Goal: Task Accomplishment & Management: Manage account settings

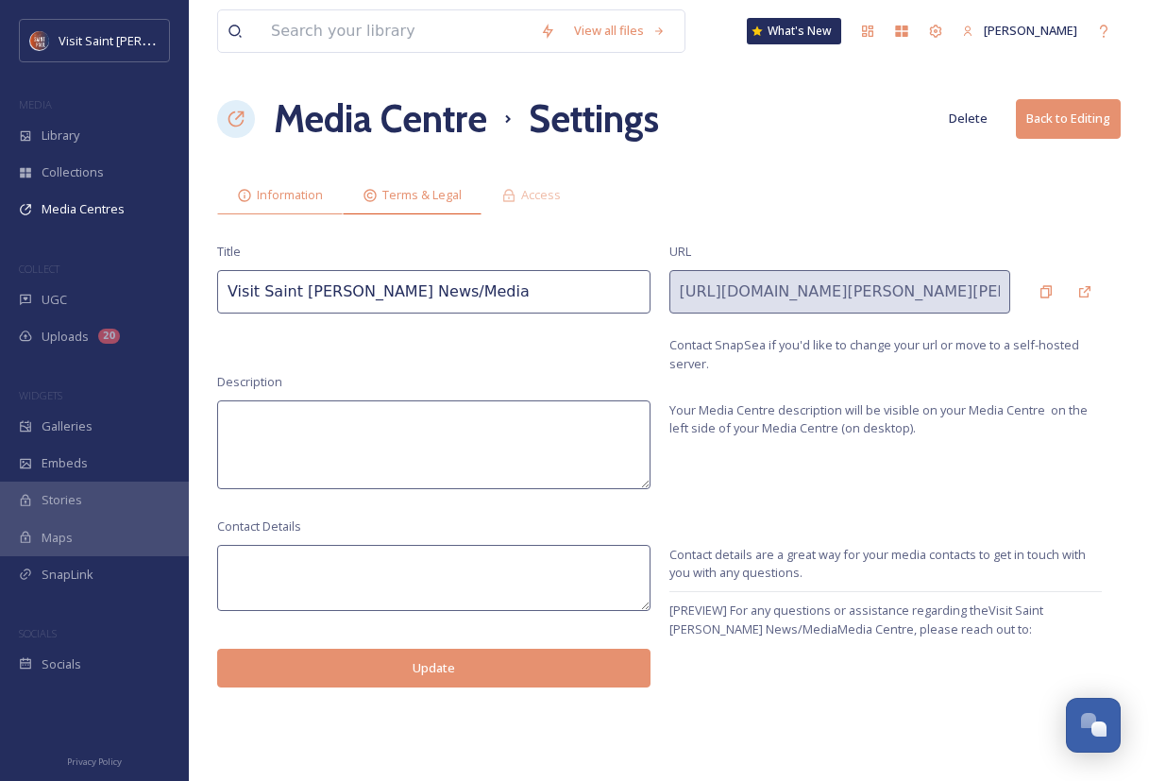
click at [425, 200] on span "Terms & Legal" at bounding box center [421, 195] width 79 height 18
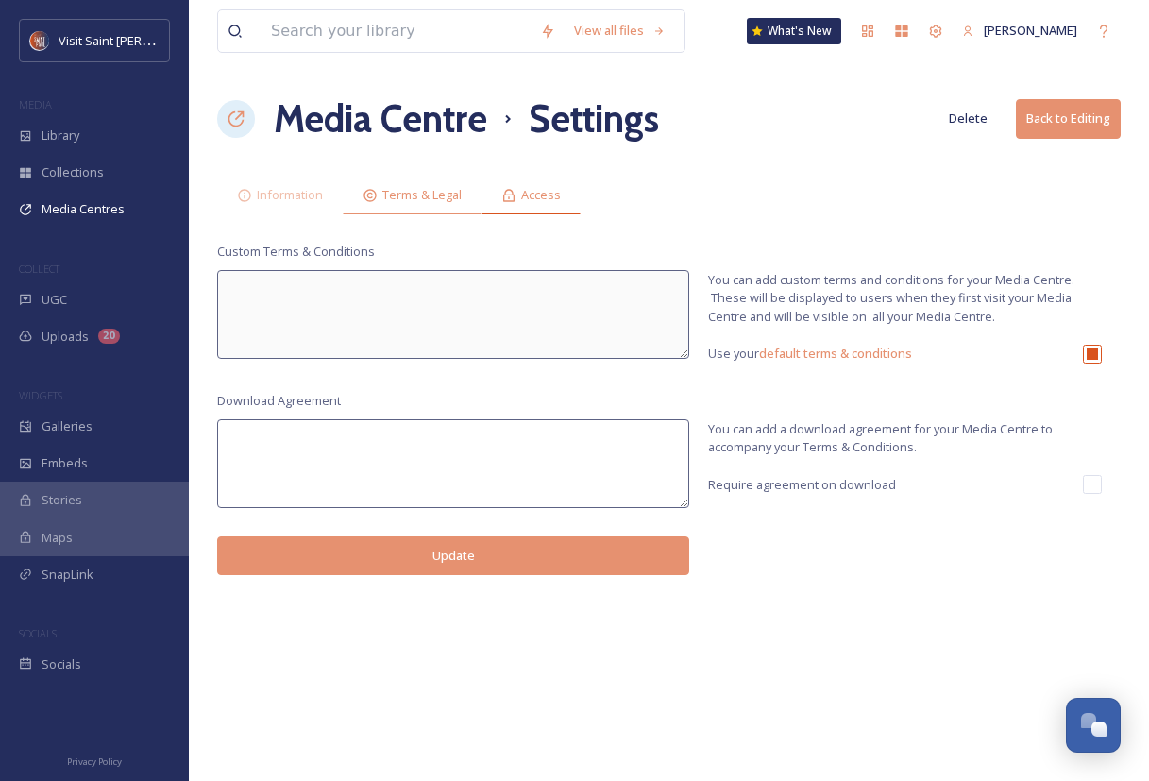
click at [530, 207] on div "Access" at bounding box center [530, 195] width 99 height 39
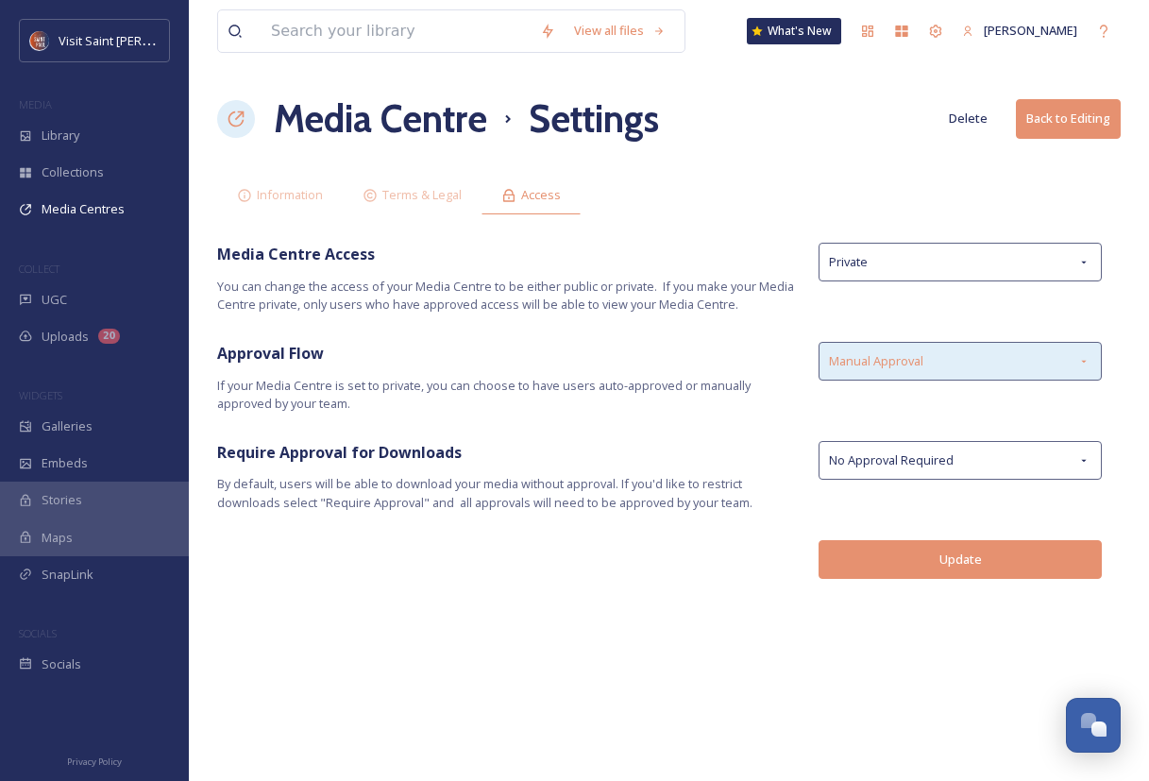
click at [968, 354] on div "Manual Approval" at bounding box center [960, 361] width 283 height 39
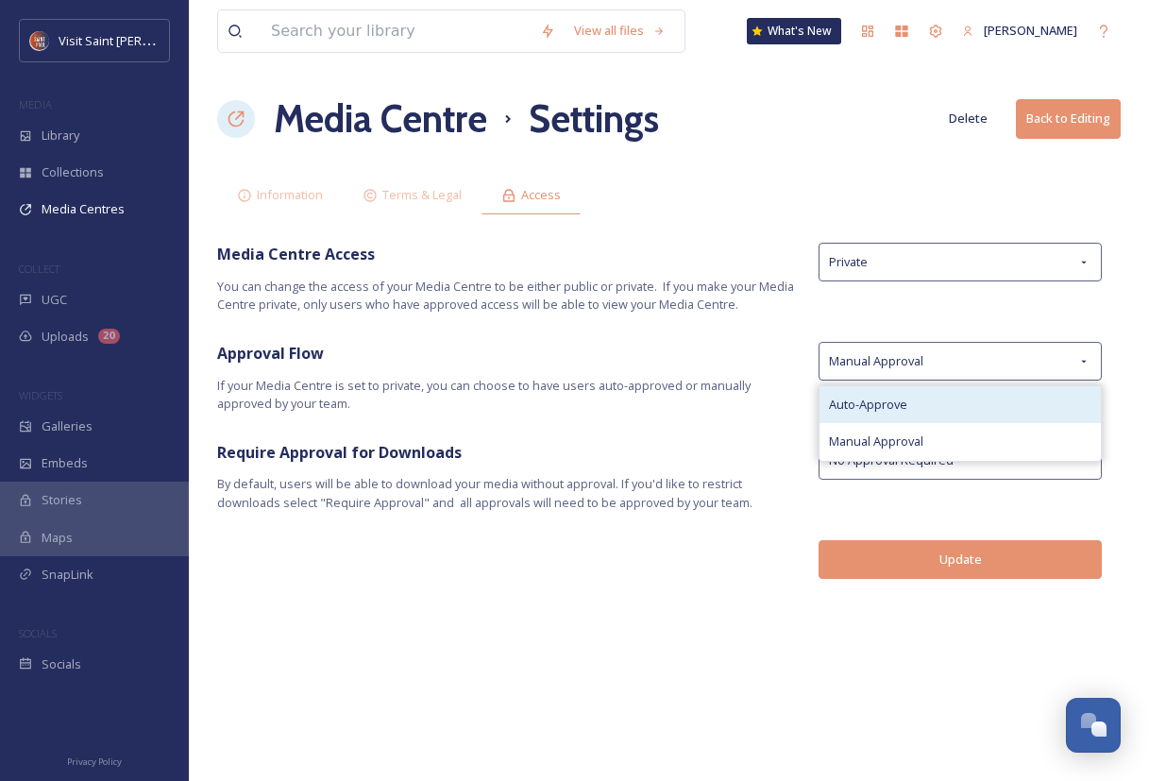
click at [956, 408] on div "Auto-Approve" at bounding box center [959, 404] width 281 height 37
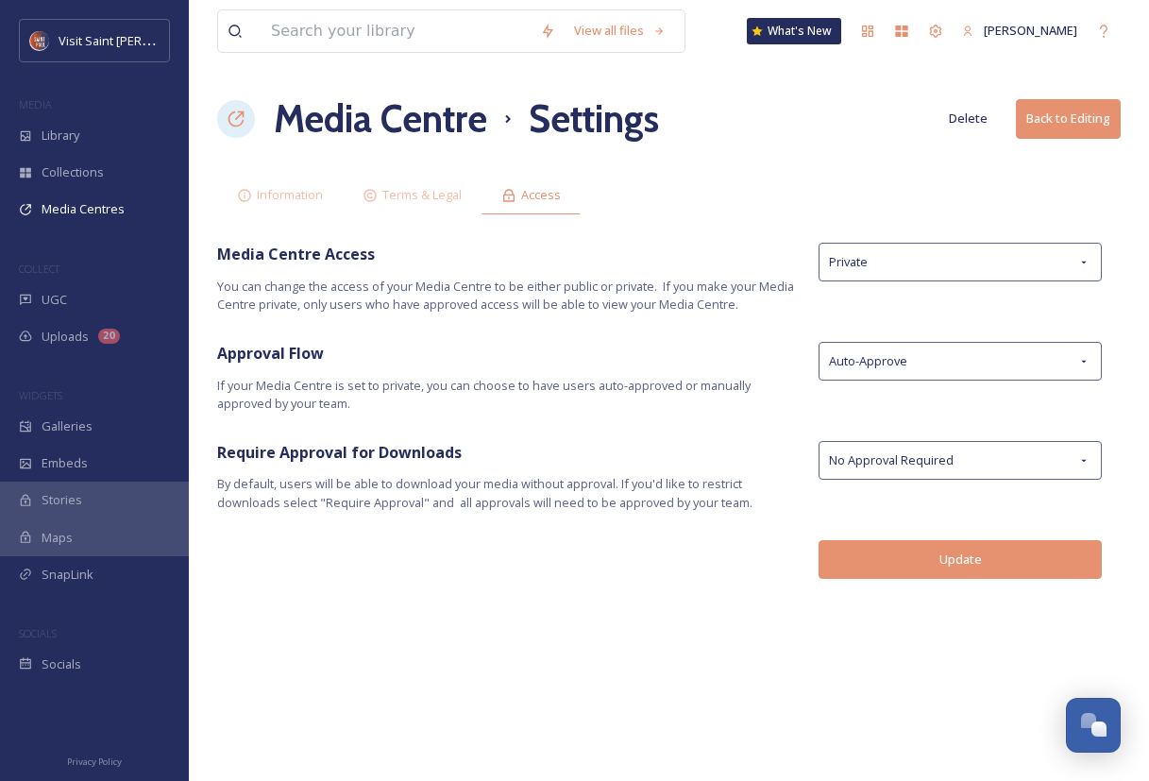
click at [942, 564] on button "Update" at bounding box center [960, 559] width 283 height 39
click at [274, 203] on span "Information" at bounding box center [290, 195] width 66 height 18
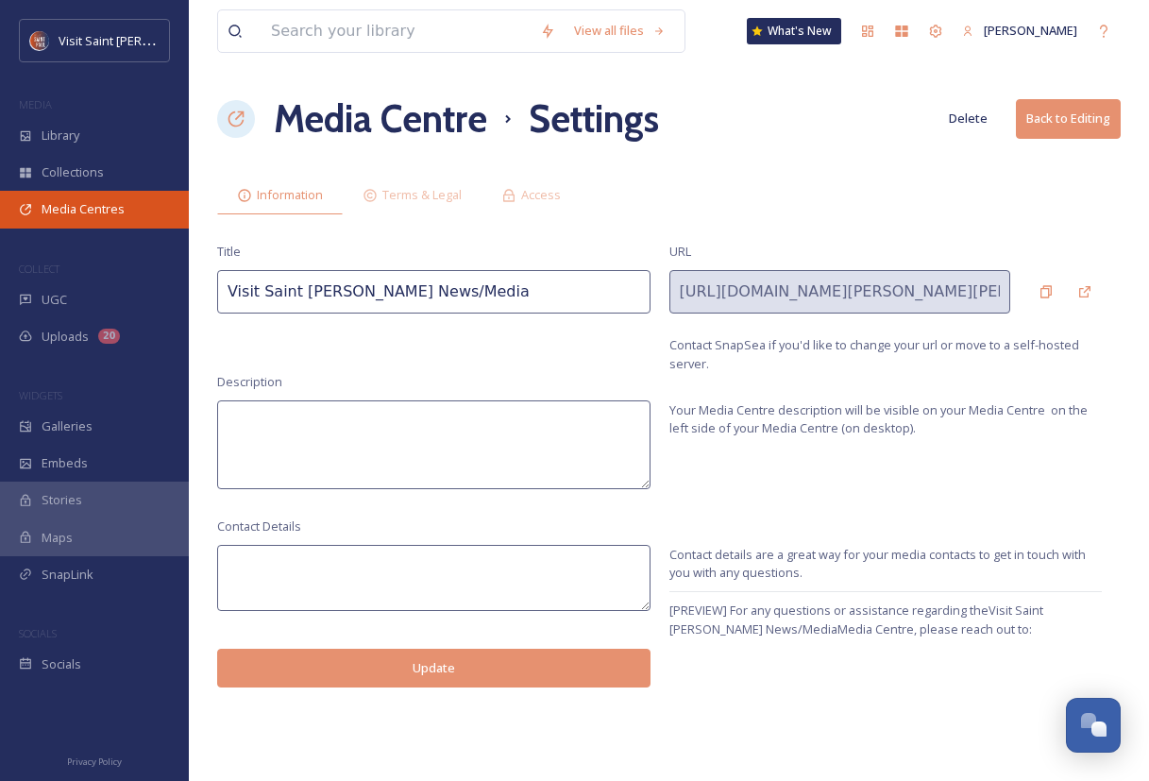
click at [133, 197] on div "Media Centres" at bounding box center [94, 209] width 189 height 37
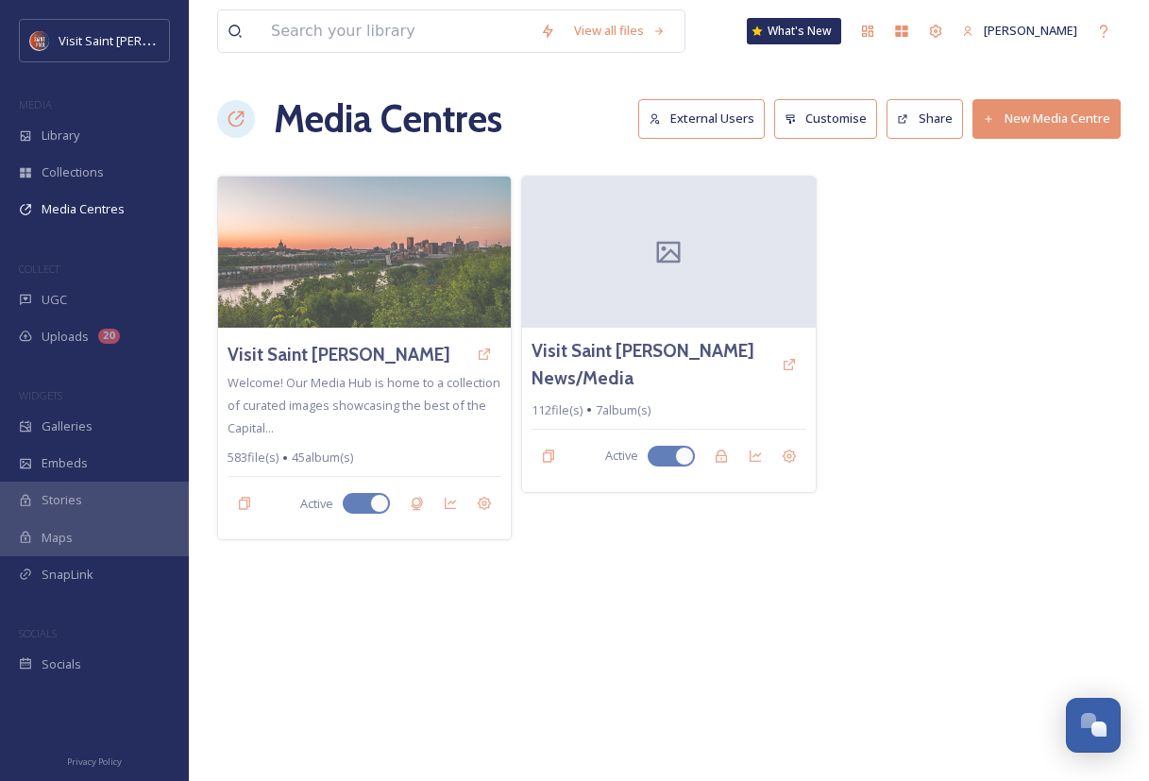
click at [646, 167] on div "View all files What's New [PERSON_NAME] Media Centres External Users Customise …" at bounding box center [669, 390] width 960 height 781
click at [650, 237] on div at bounding box center [668, 251] width 295 height 153
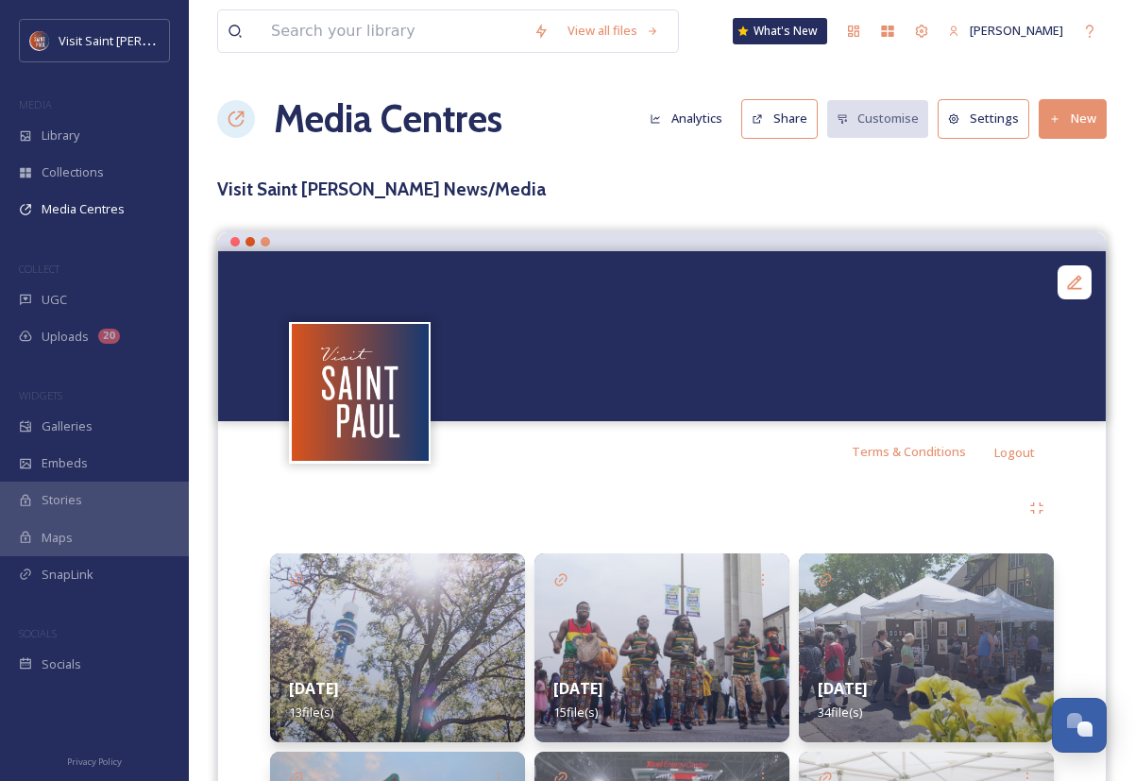
click at [412, 643] on img at bounding box center [397, 647] width 255 height 189
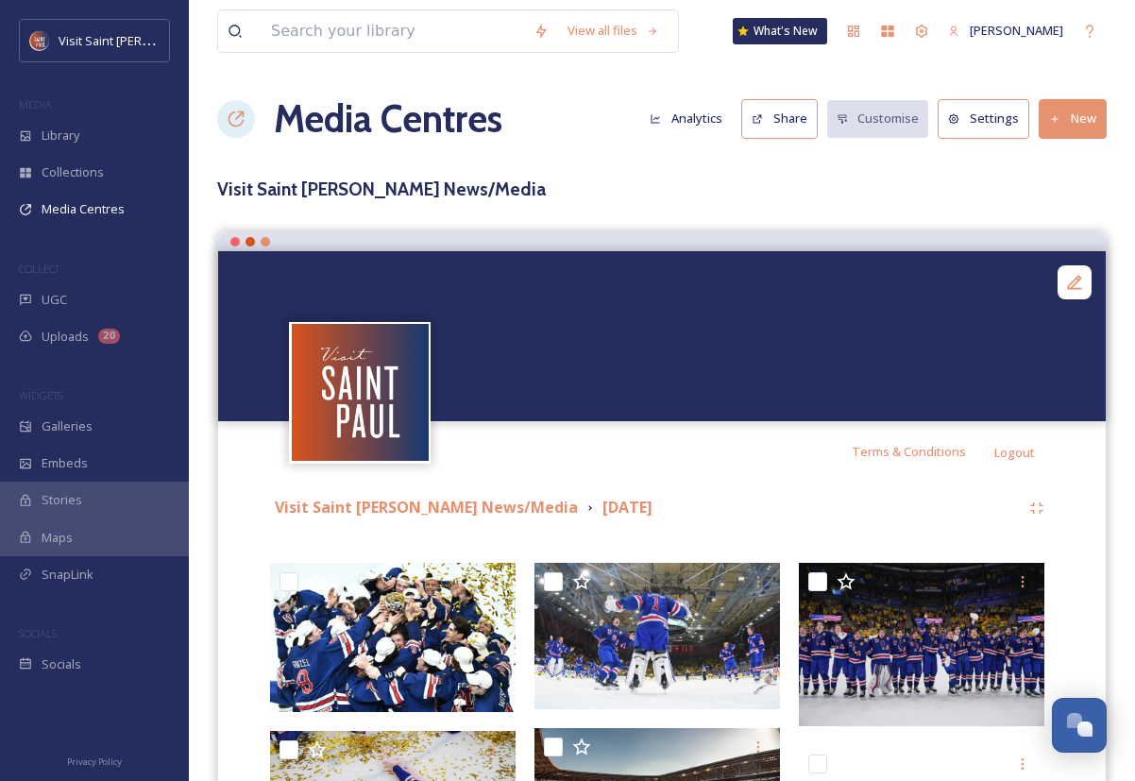
click at [796, 116] on button "Share" at bounding box center [779, 118] width 76 height 39
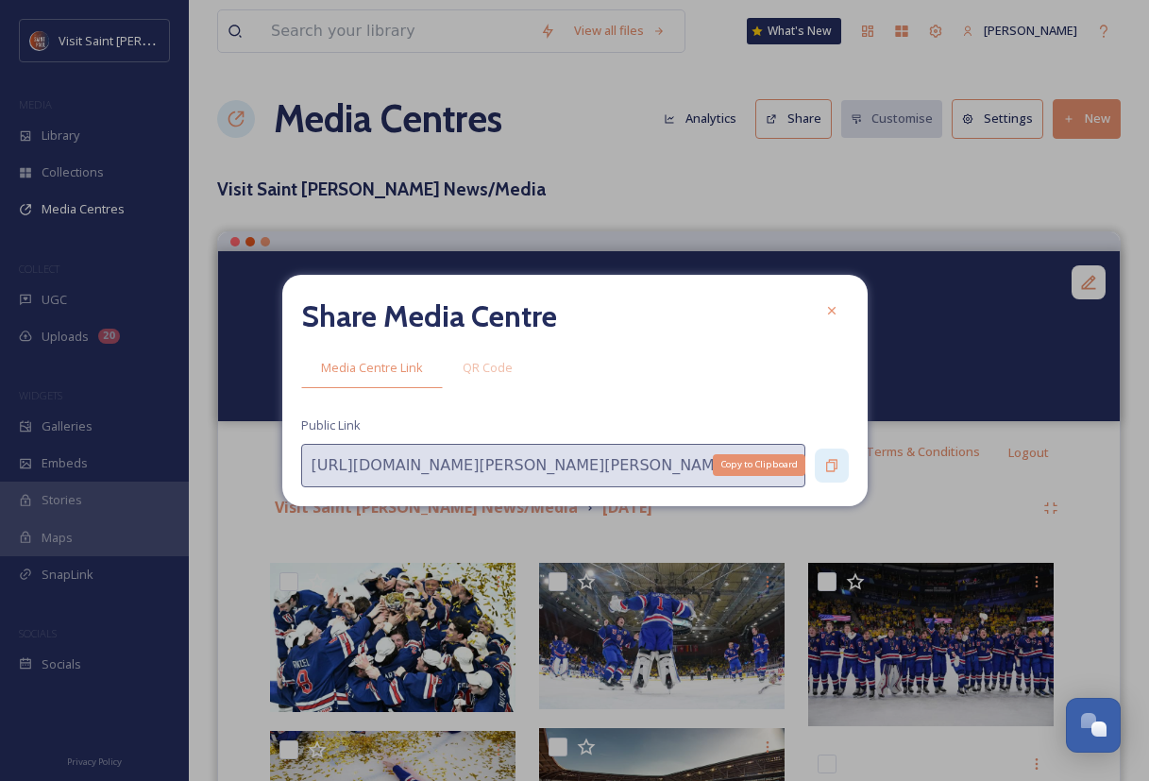
click at [836, 464] on icon at bounding box center [831, 465] width 15 height 15
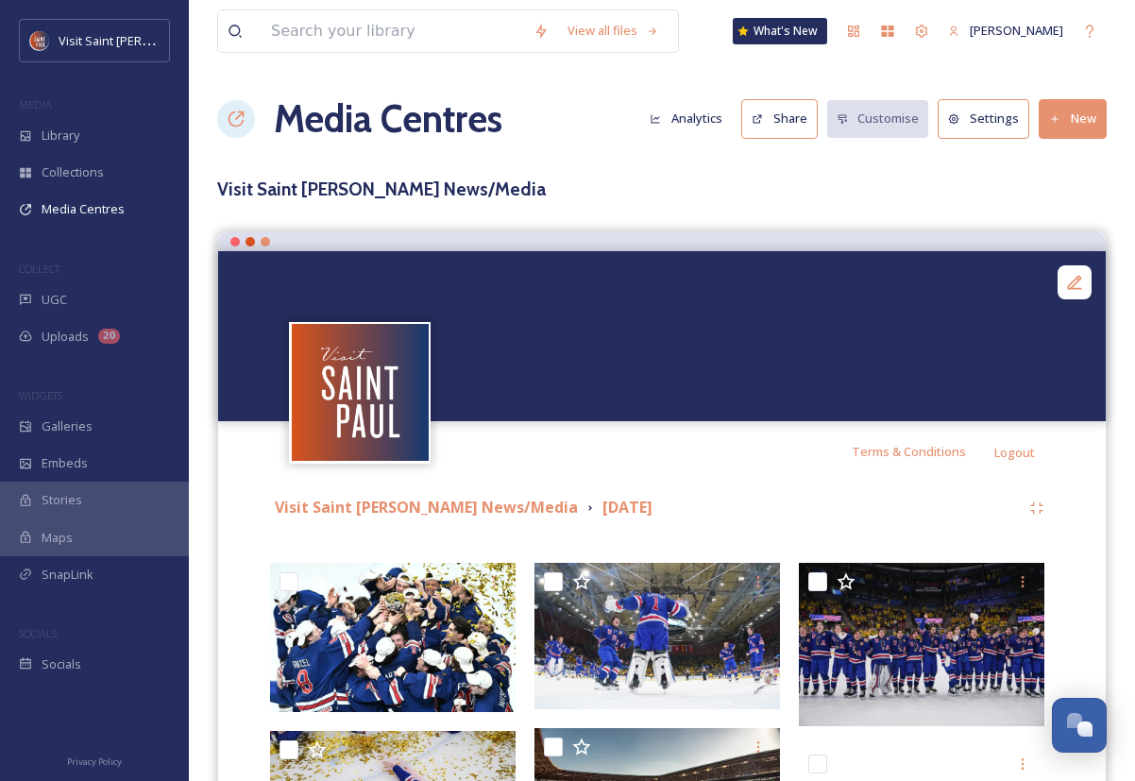
click at [1092, 384] on div at bounding box center [661, 336] width 887 height 170
click at [992, 115] on button "Settings" at bounding box center [983, 118] width 92 height 39
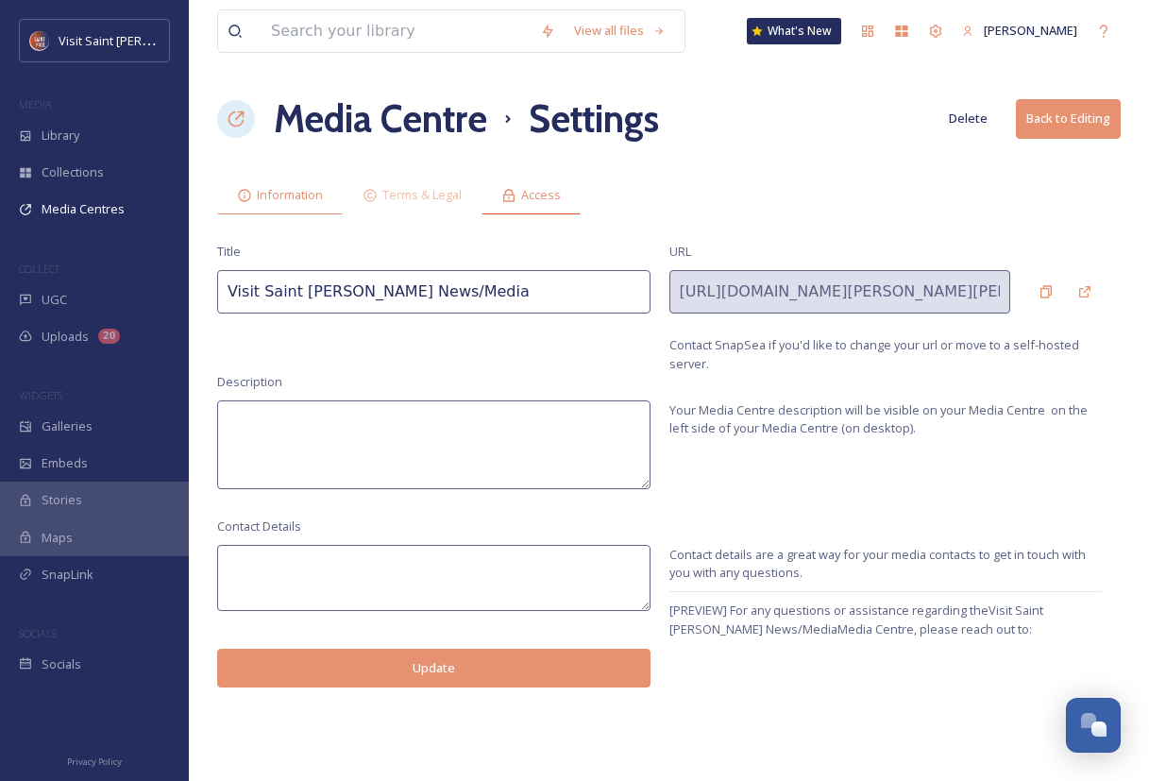
click at [540, 188] on span "Access" at bounding box center [541, 195] width 40 height 18
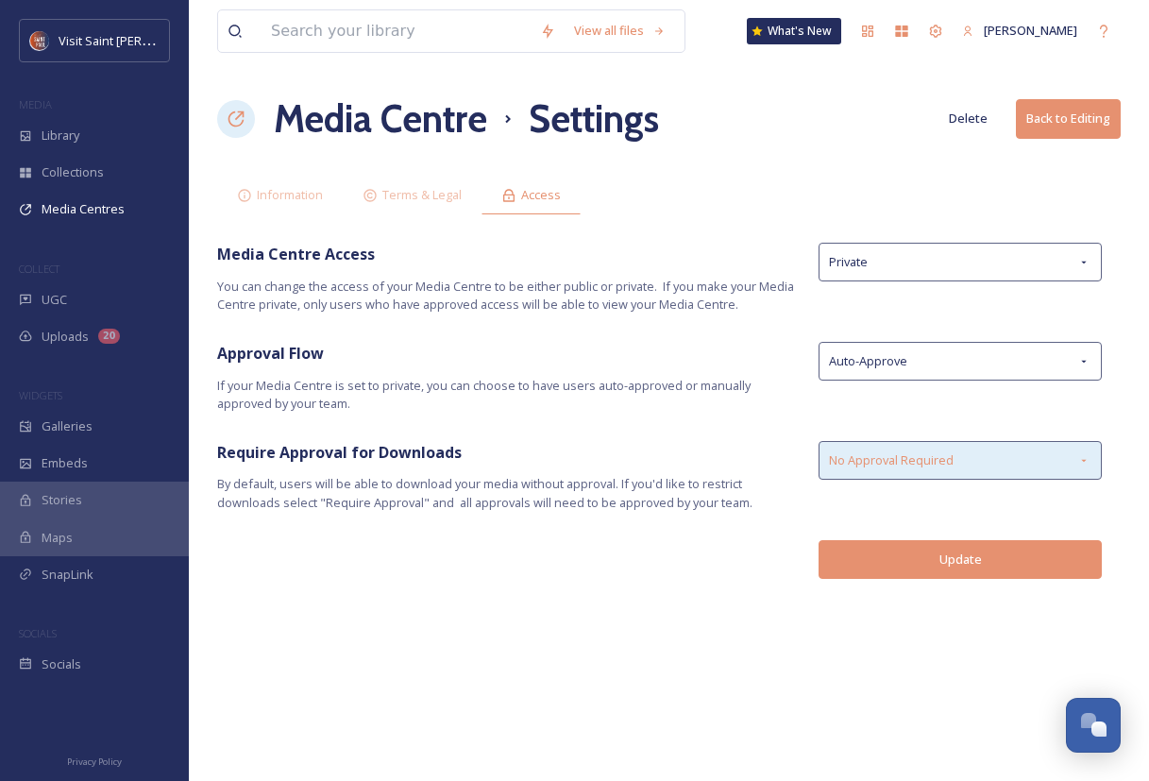
click at [876, 455] on span "No Approval Required" at bounding box center [891, 460] width 125 height 18
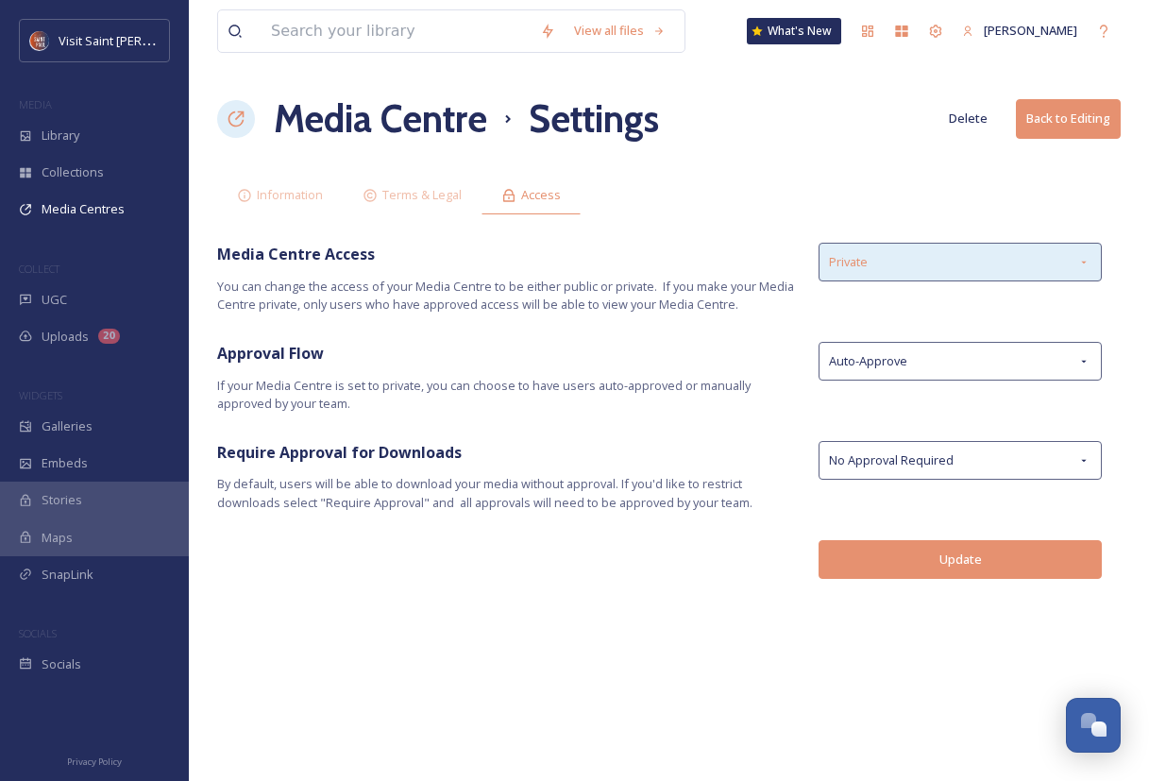
click at [1070, 272] on div "Private" at bounding box center [960, 262] width 283 height 39
click at [740, 224] on div "View all files What's New Ava Diaz Media Centre Settings Delete Back to Editing…" at bounding box center [669, 390] width 960 height 781
click at [1111, 194] on div "Information Terms & Legal Access" at bounding box center [668, 195] width 903 height 39
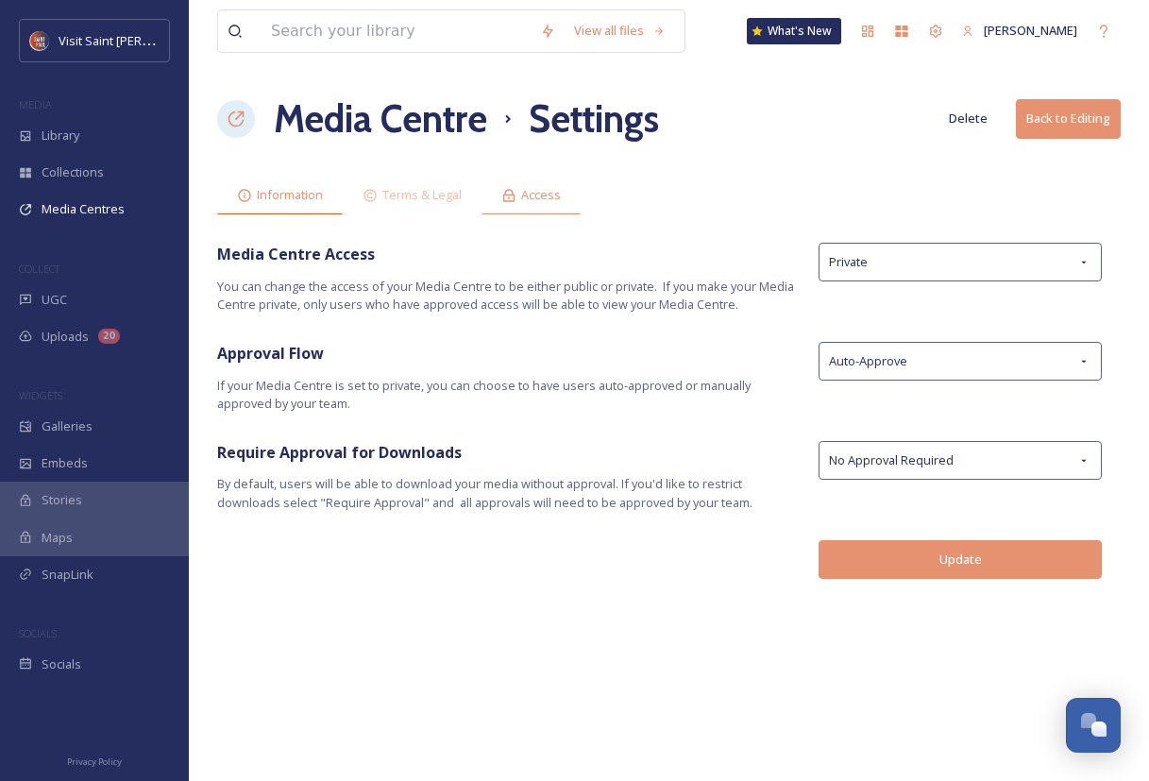
click at [296, 185] on div "Information" at bounding box center [280, 195] width 126 height 39
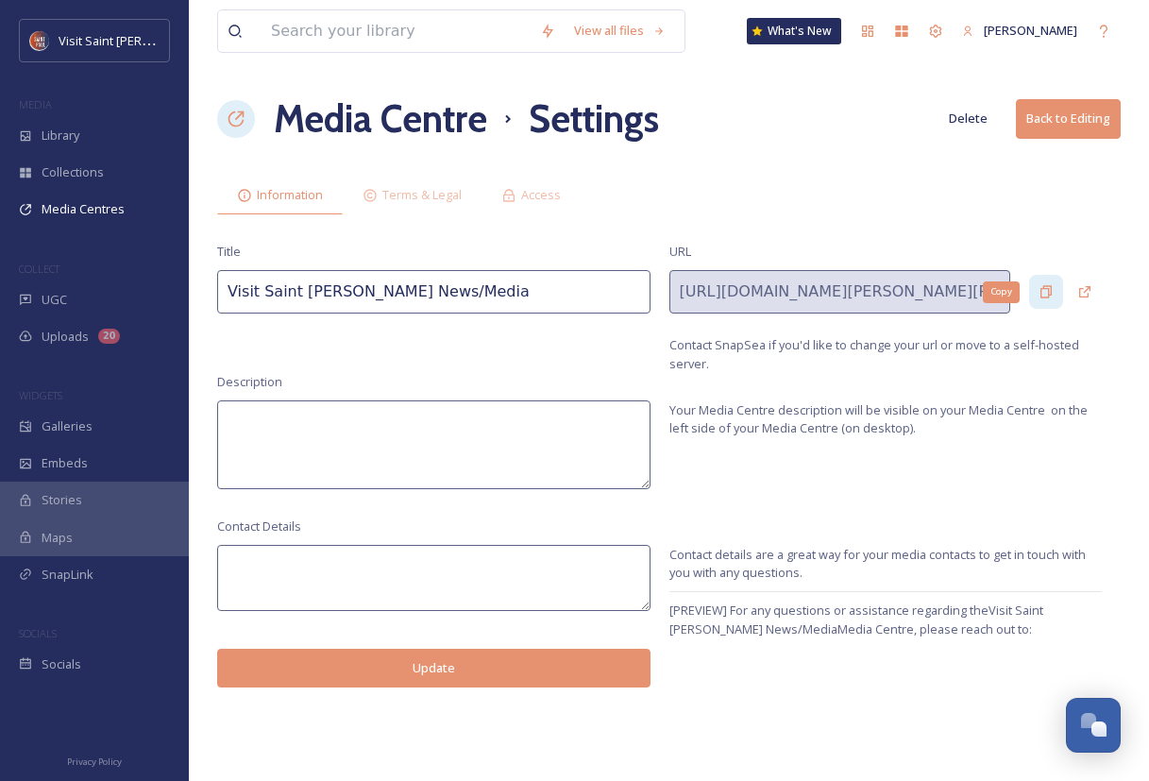
click at [1047, 292] on icon at bounding box center [1045, 291] width 15 height 15
click at [1103, 153] on div "View all files What's New Ava Diaz Media Centre Settings Delete Back to Editing…" at bounding box center [669, 390] width 960 height 781
